Goal: Information Seeking & Learning: Learn about a topic

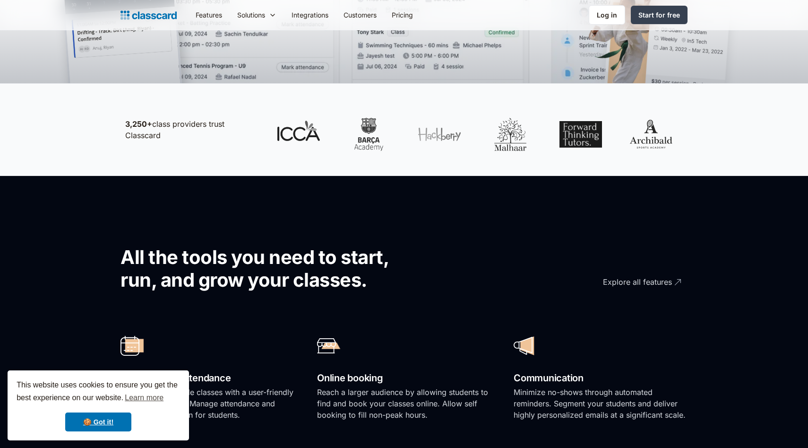
click at [25, 189] on section "All the tools you need to start, run, and grow your classes. Explore all featur…" at bounding box center [404, 392] width 808 height 433
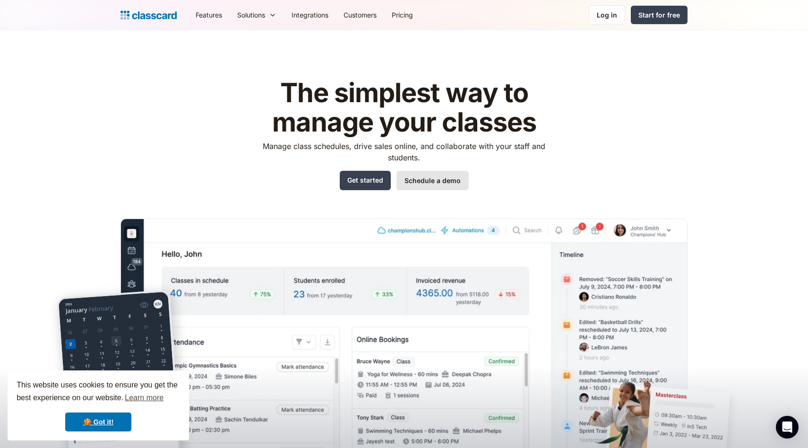
click at [432, 183] on link "Schedule a demo" at bounding box center [433, 180] width 72 height 19
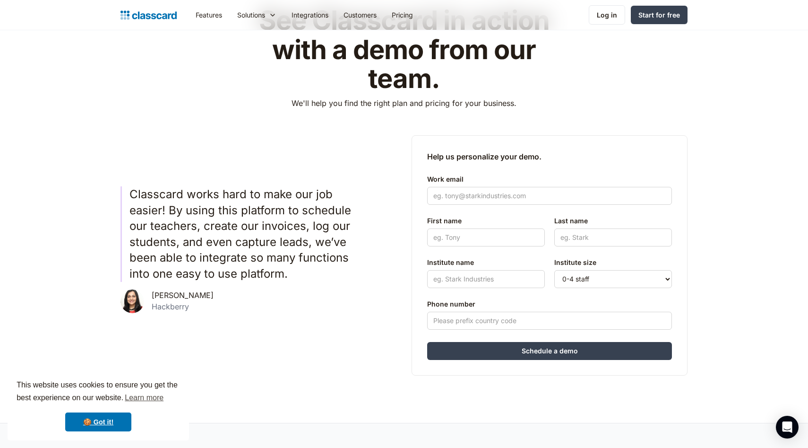
scroll to position [150, 0]
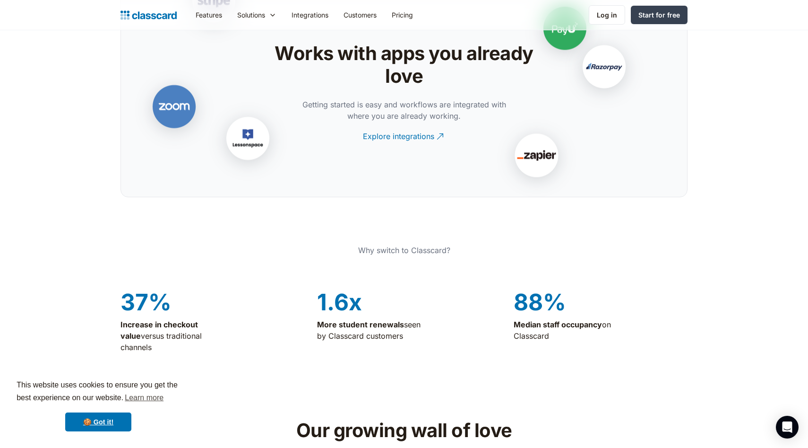
scroll to position [2030, 0]
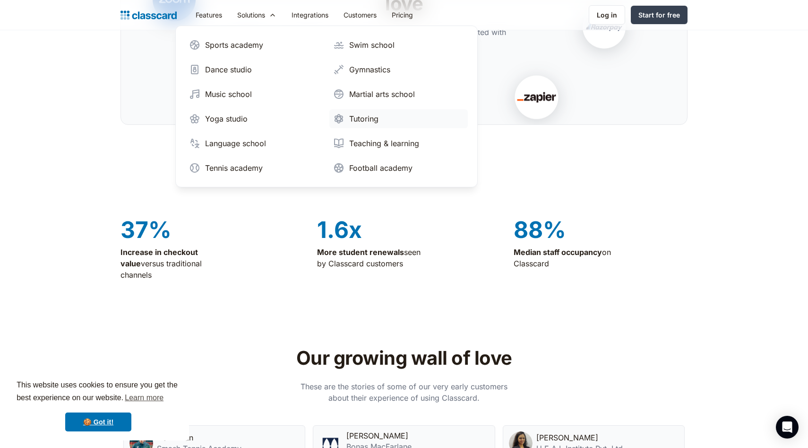
click at [367, 122] on div "Tutoring" at bounding box center [363, 118] width 29 height 11
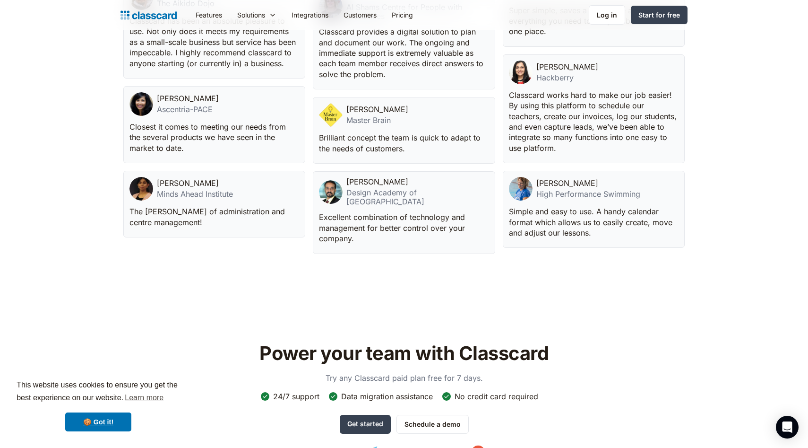
scroll to position [3074, 0]
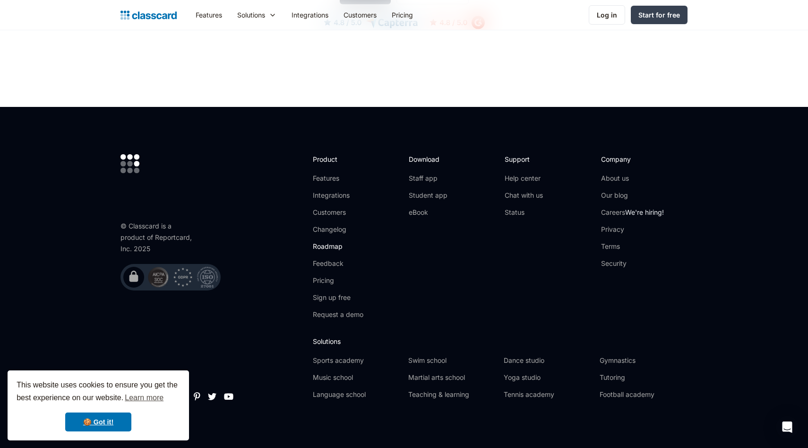
click at [333, 242] on link "Roadmap" at bounding box center [338, 246] width 51 height 9
click at [335, 260] on link "Feedback" at bounding box center [338, 263] width 51 height 9
click at [320, 277] on link "Pricing" at bounding box center [338, 280] width 51 height 9
click at [334, 175] on link "Features" at bounding box center [338, 177] width 51 height 9
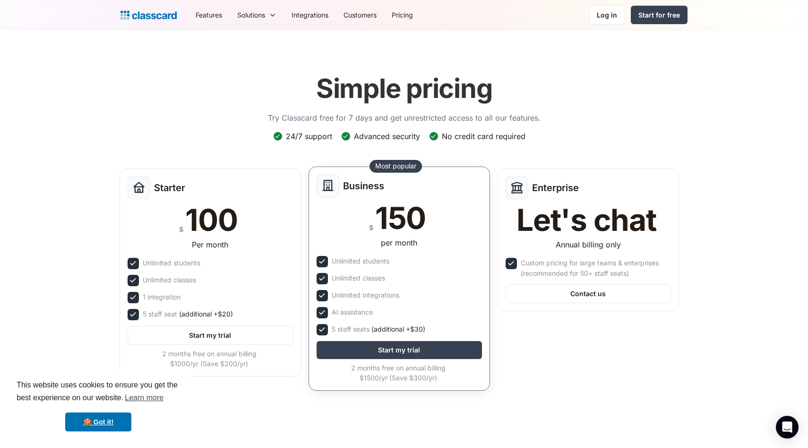
click at [425, 328] on div "5 staff seats (additional +$30)" at bounding box center [399, 329] width 165 height 11
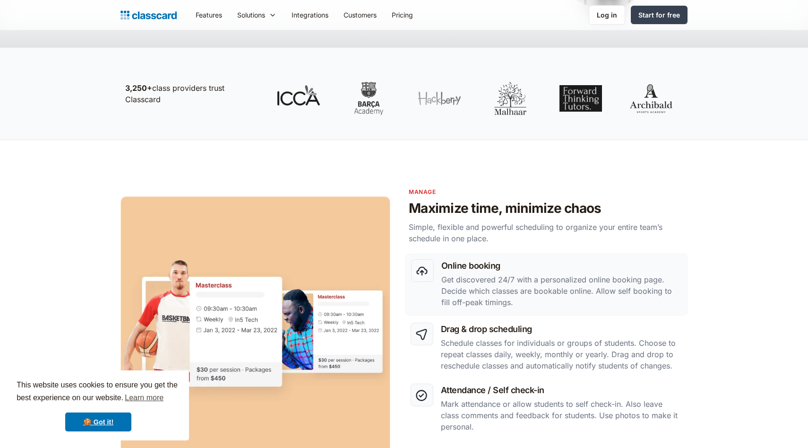
scroll to position [458, 0]
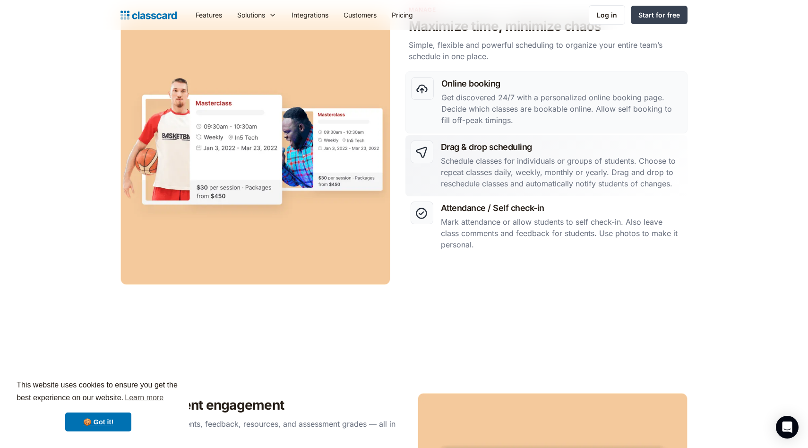
click at [525, 167] on p "Schedule classes for individuals or groups of students. Choose to repeat classe…" at bounding box center [562, 172] width 242 height 34
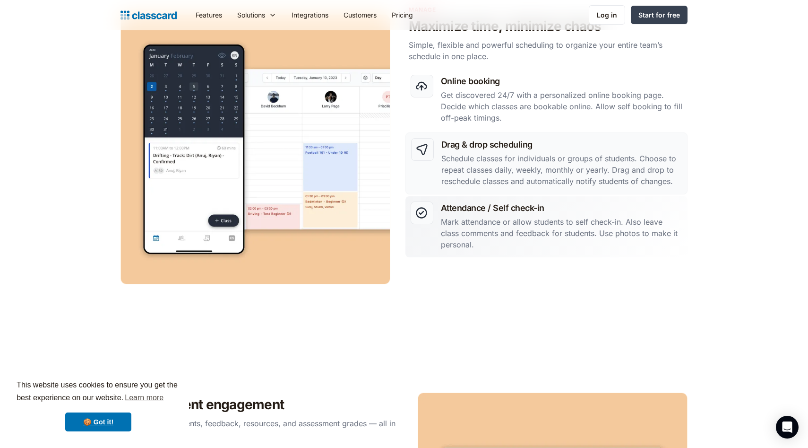
click at [505, 214] on div "Attendance / Self check-in Mark attendance or allow students to self check-in. …" at bounding box center [562, 226] width 242 height 51
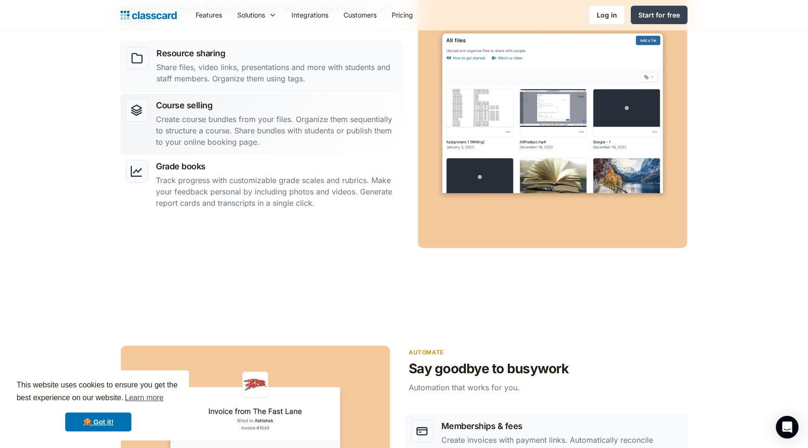
scroll to position [883, 0]
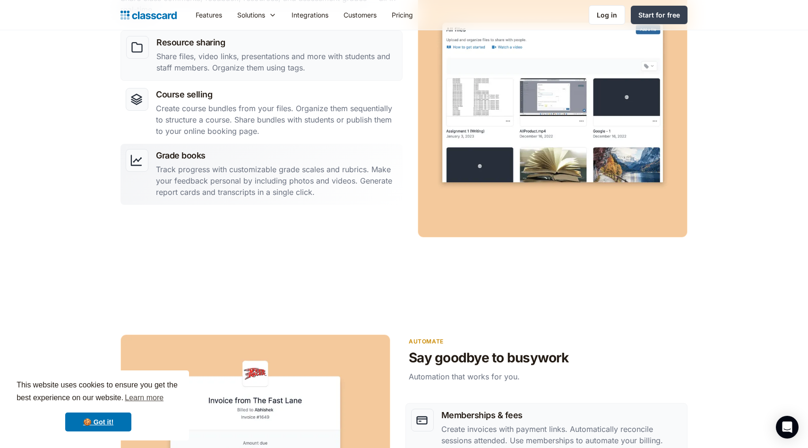
click at [284, 174] on p "Track progress with customizable grade scales and rubrics. Make your feedback p…" at bounding box center [277, 181] width 242 height 34
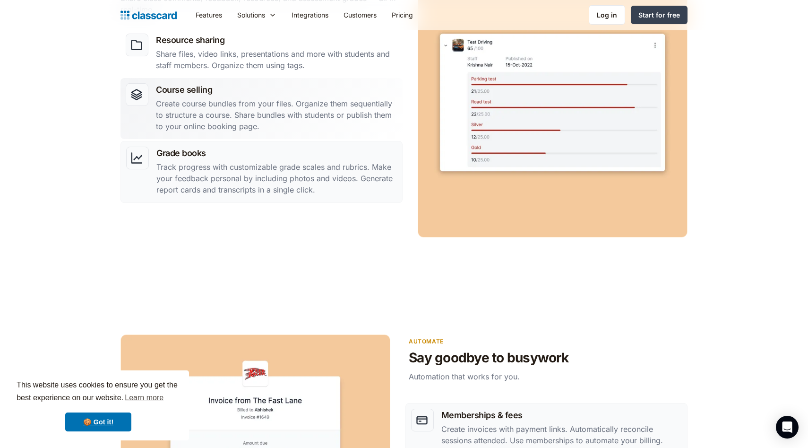
click at [289, 118] on p "Create course bundles from your files. Organize them sequentially to structure …" at bounding box center [277, 115] width 242 height 34
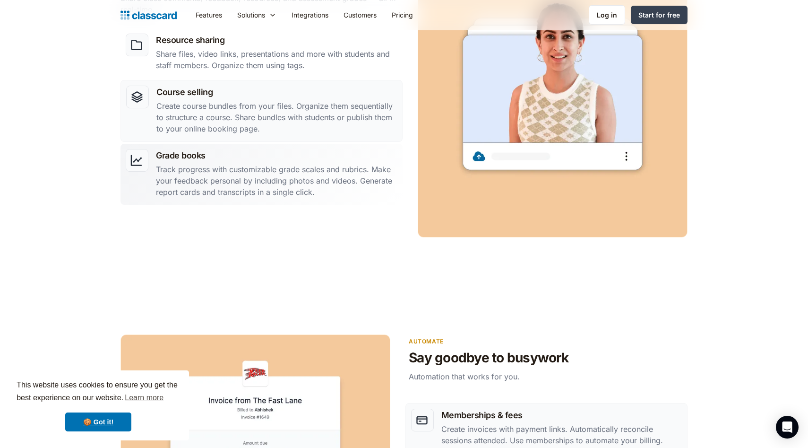
click at [276, 166] on p "Track progress with customizable grade scales and rubrics. Make your feedback p…" at bounding box center [277, 181] width 242 height 34
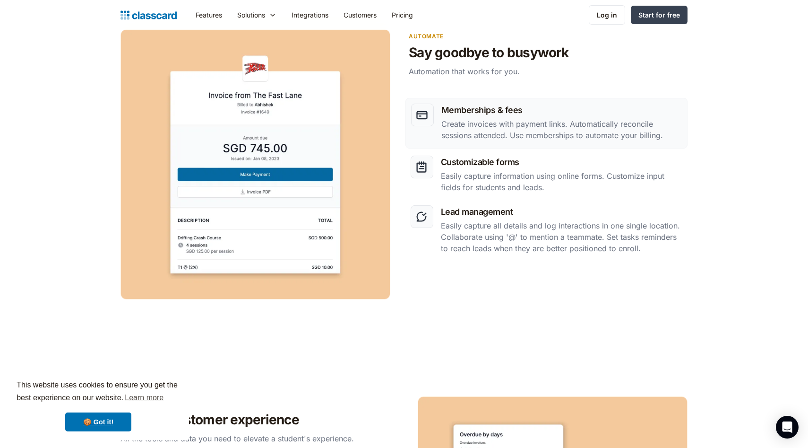
scroll to position [1512, 0]
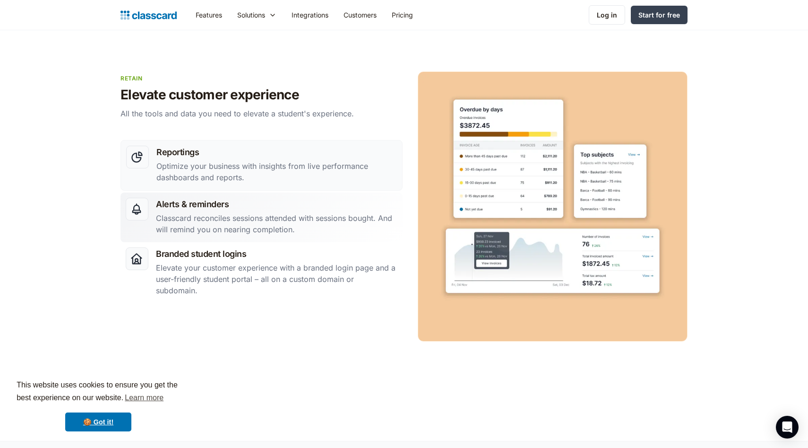
click at [303, 210] on h3 "Alerts & reminders" at bounding box center [277, 204] width 242 height 13
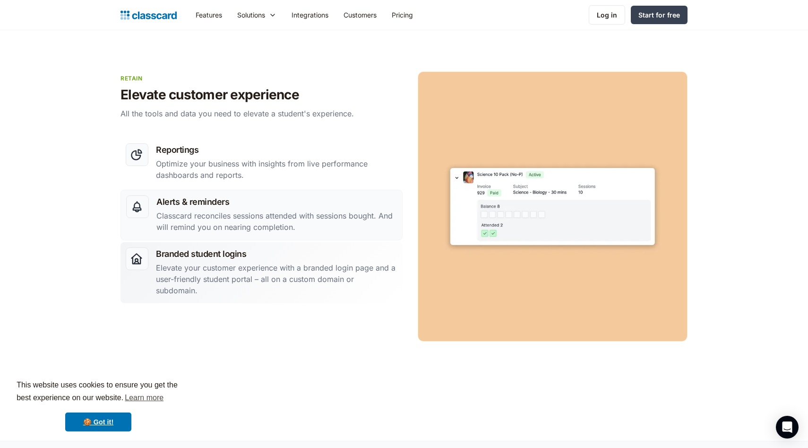
click at [273, 260] on h3 "Branded student logins" at bounding box center [277, 253] width 242 height 13
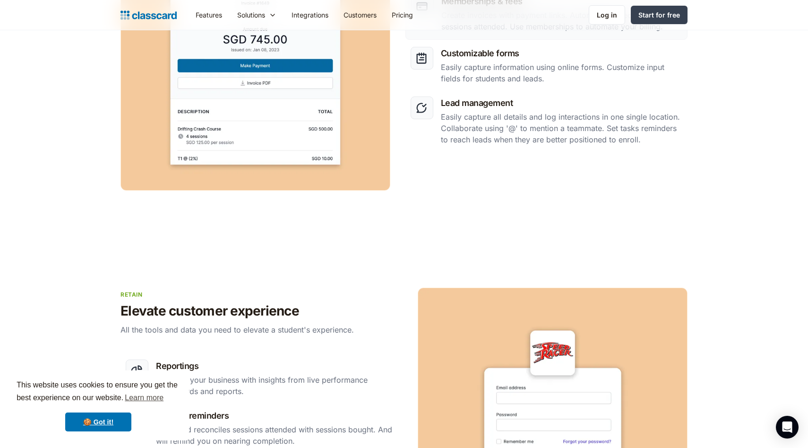
scroll to position [1140, 0]
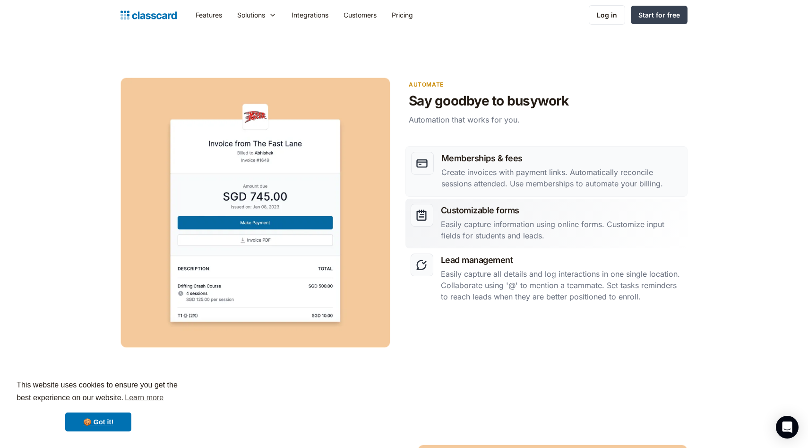
click at [418, 215] on img at bounding box center [421, 214] width 13 height 13
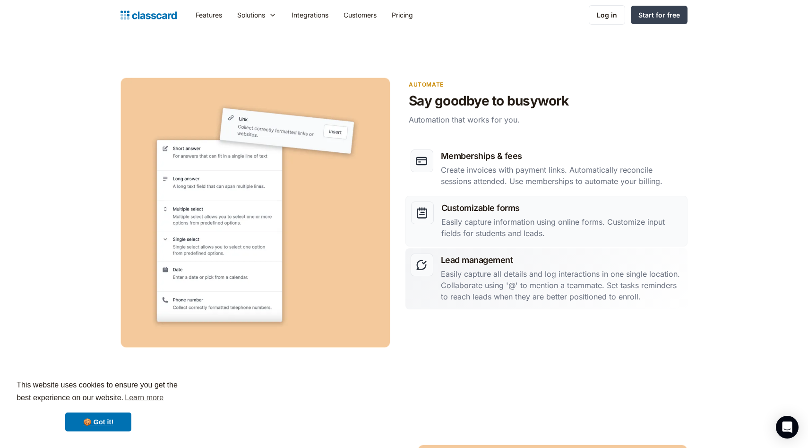
click at [458, 267] on div "Lead management Easily capture all details and log interactions in one single l…" at bounding box center [562, 278] width 242 height 51
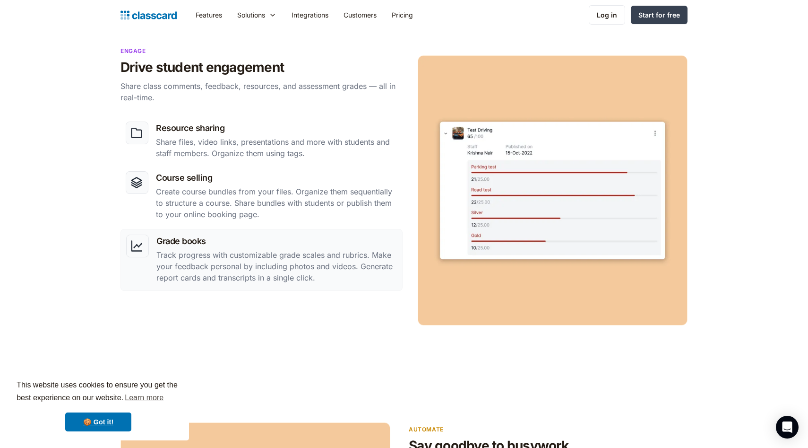
scroll to position [791, 0]
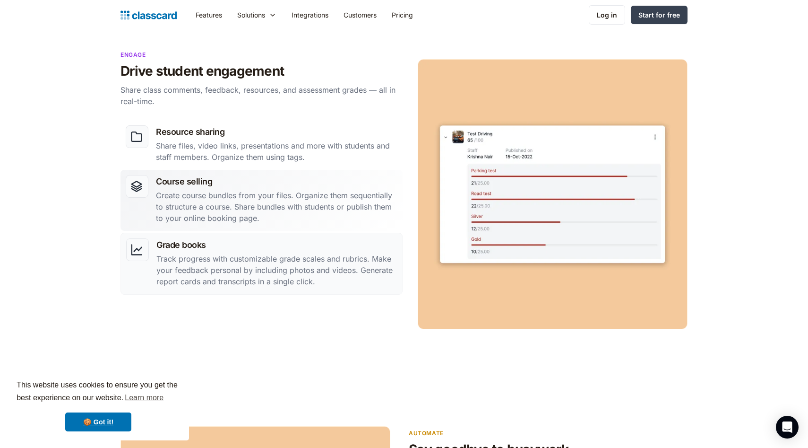
click at [257, 199] on p "Create course bundles from your files. Organize them sequentially to structure …" at bounding box center [277, 207] width 242 height 34
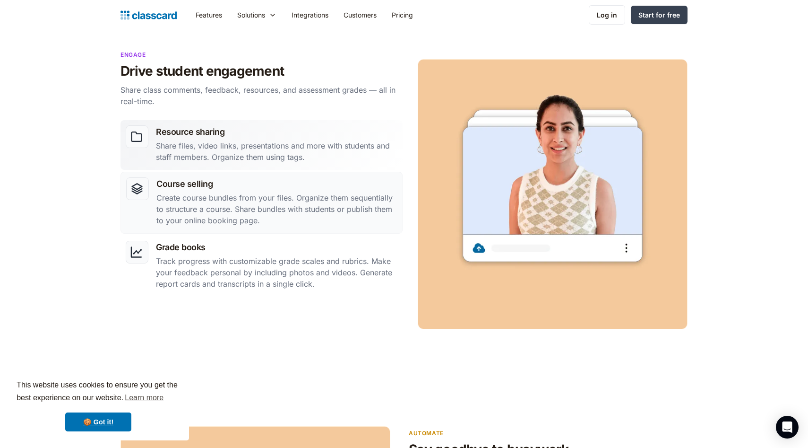
click at [258, 140] on p "Share files, video links, presentations and more with students and staff member…" at bounding box center [277, 151] width 242 height 23
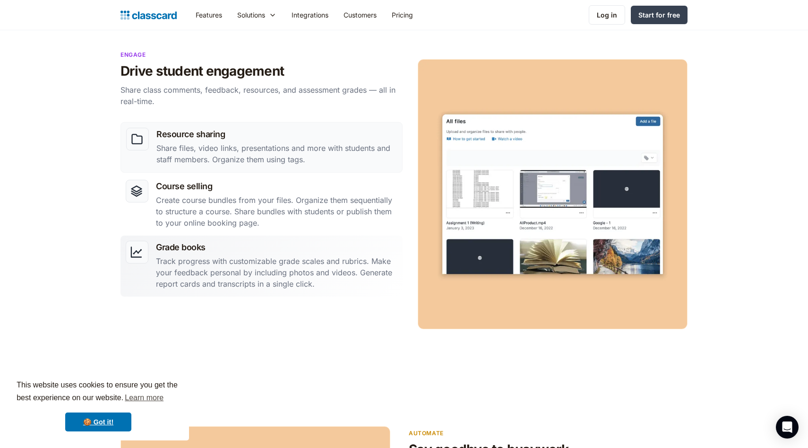
click at [216, 257] on p "Track progress with customizable grade scales and rubrics. Make your feedback p…" at bounding box center [277, 272] width 242 height 34
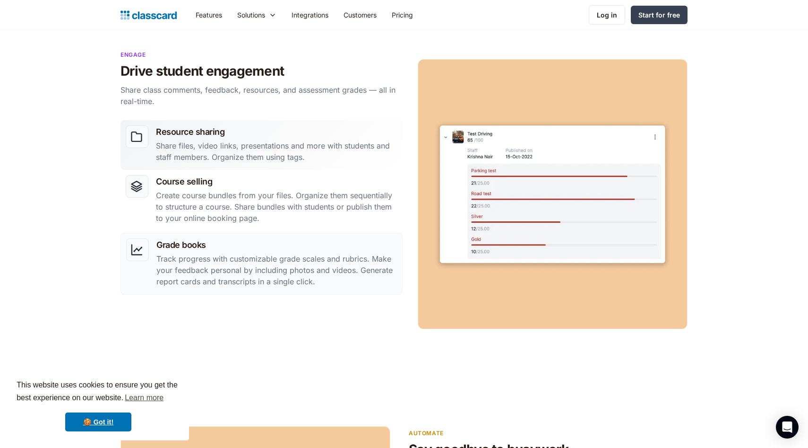
click at [272, 126] on h3 "Resource sharing" at bounding box center [277, 131] width 242 height 13
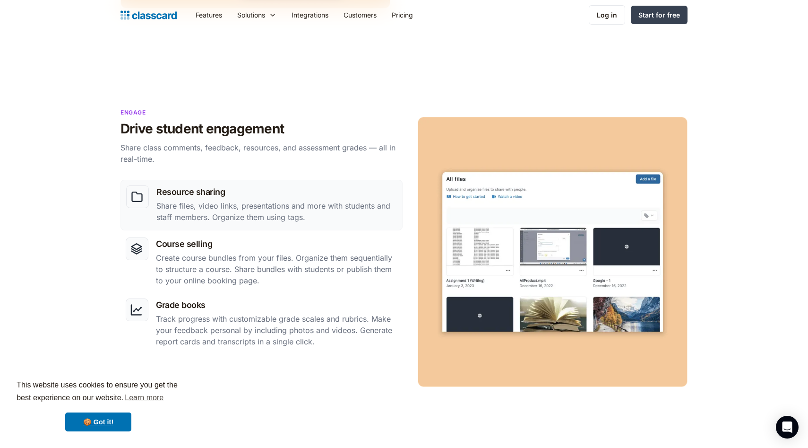
scroll to position [325, 0]
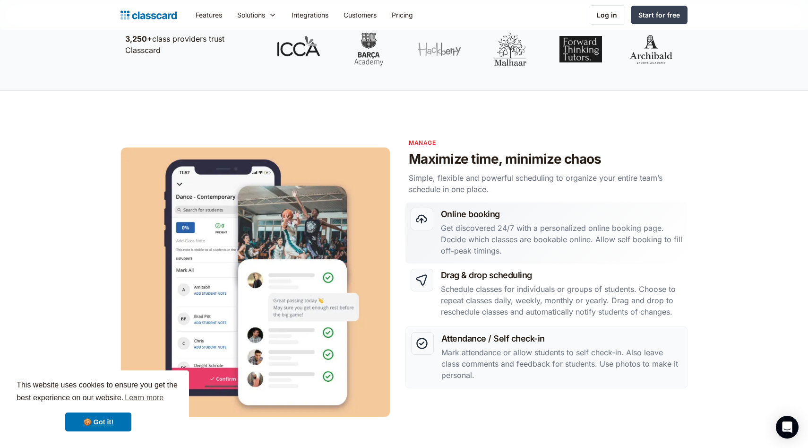
click at [484, 239] on p "Get discovered 24/7 with a personalized online booking page. Decide which class…" at bounding box center [562, 239] width 242 height 34
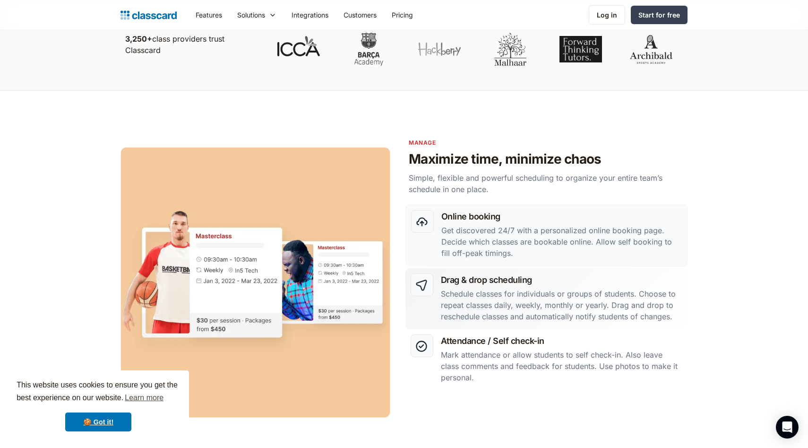
click at [484, 303] on p "Schedule classes for individuals or groups of students. Choose to repeat classe…" at bounding box center [562, 305] width 242 height 34
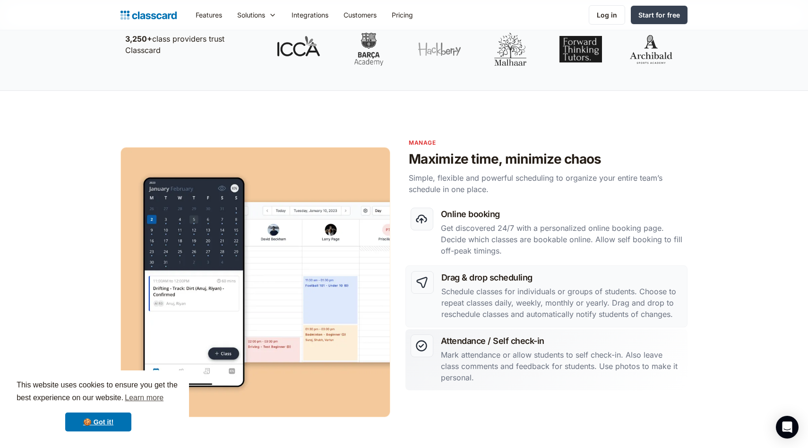
click at [488, 347] on div "Attendance / Self check-in Mark attendance or allow students to self check-in. …" at bounding box center [562, 359] width 242 height 51
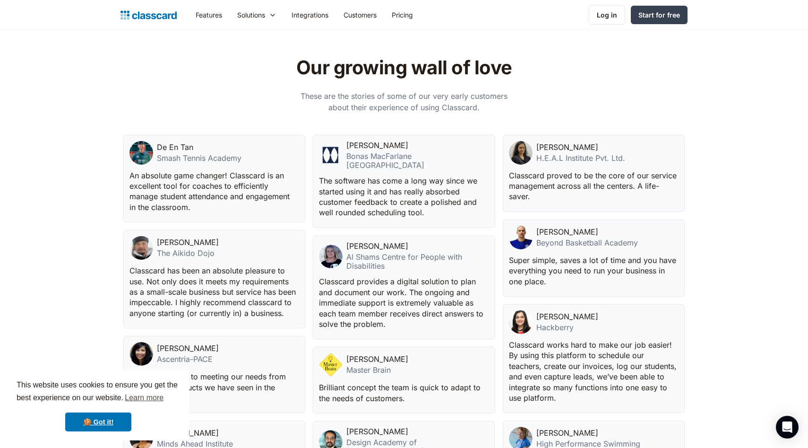
scroll to position [1935, 0]
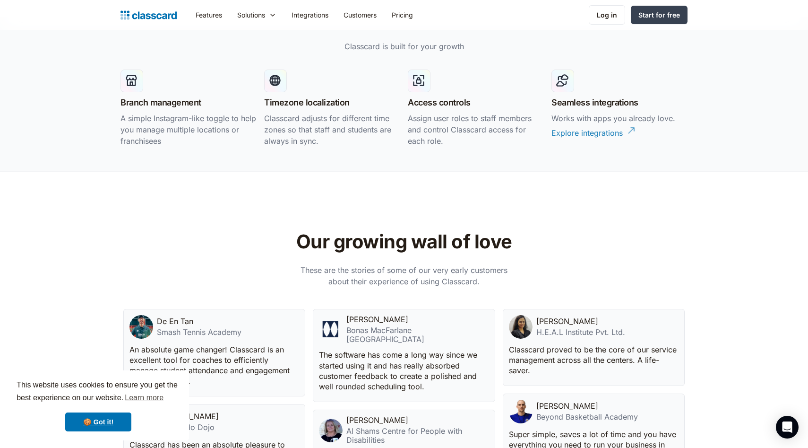
click at [579, 135] on div "Explore integrations" at bounding box center [587, 129] width 71 height 18
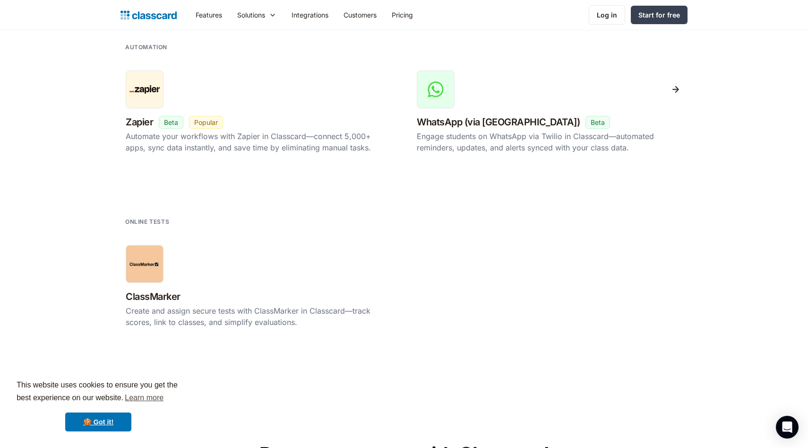
scroll to position [1681, 0]
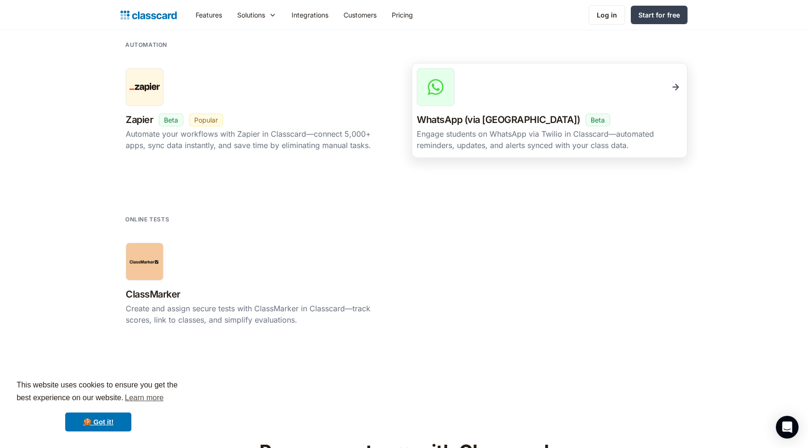
click at [674, 86] on img at bounding box center [675, 86] width 13 height 13
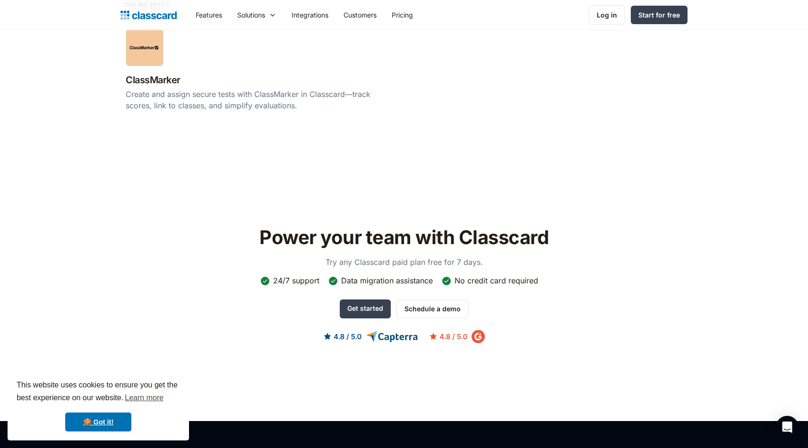
scroll to position [1672, 0]
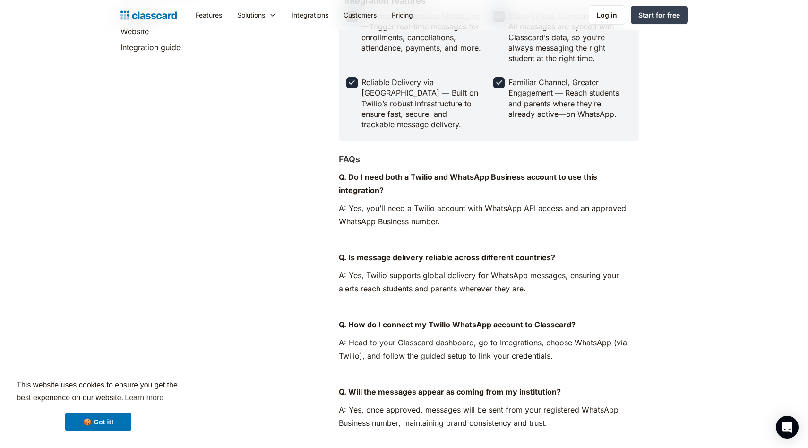
scroll to position [276, 0]
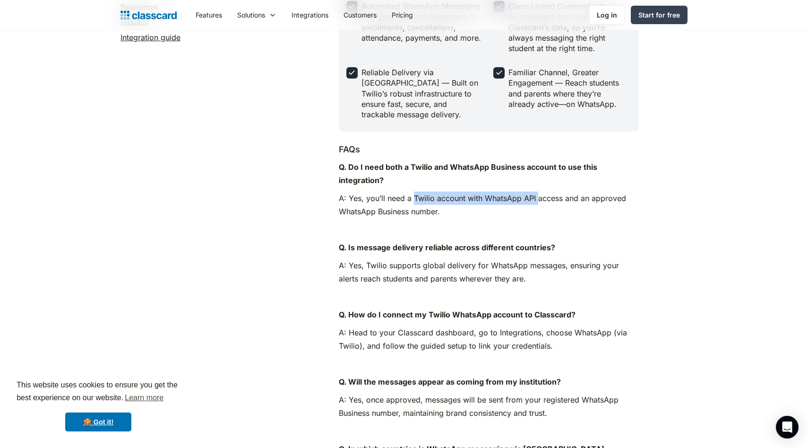
drag, startPoint x: 536, startPoint y: 198, endPoint x: 413, endPoint y: 196, distance: 122.4
click at [413, 196] on p "A: Yes, you’ll need a Twilio account with WhatsApp API access and an approved W…" at bounding box center [489, 204] width 300 height 26
click at [0, 0] on body "This website uses cookies to ensure you get the best experience on our website.…" at bounding box center [404, 447] width 808 height 1447
